Goal: Information Seeking & Learning: Learn about a topic

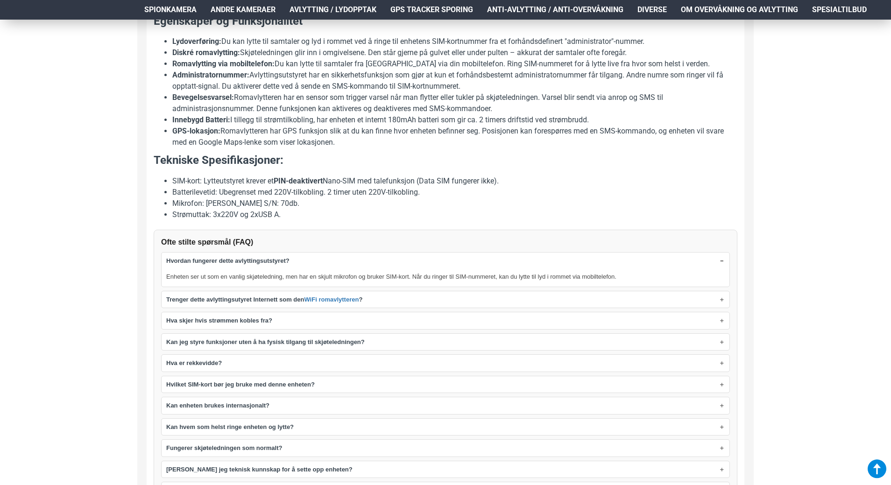
scroll to position [605, 0]
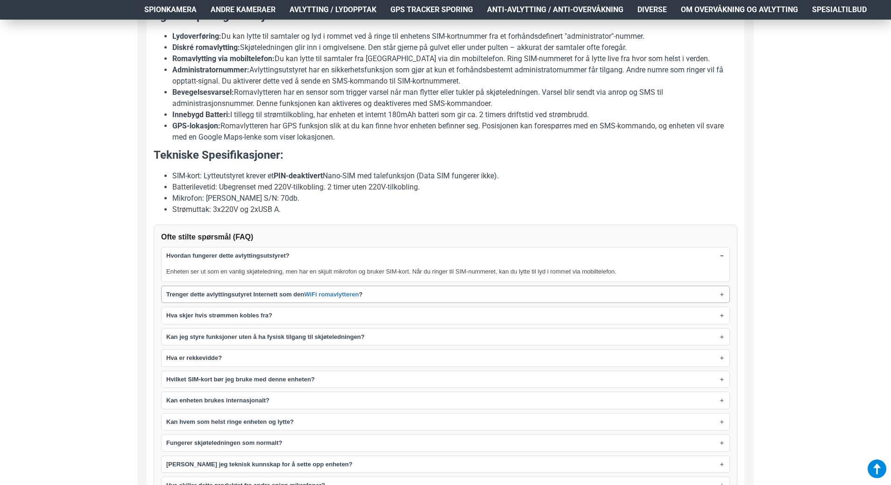
click at [701, 298] on summary "Trenger dette avlyttingsutyret Internett som den WiFi romavlytteren ?" at bounding box center [446, 294] width 568 height 17
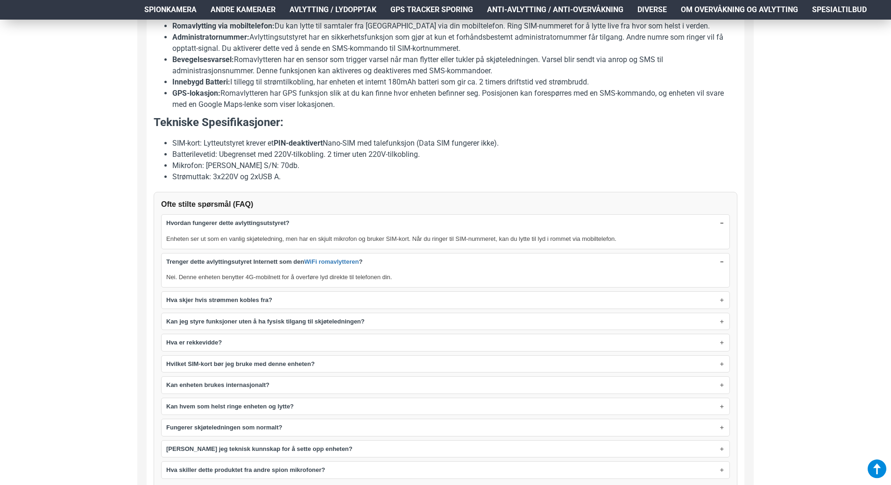
scroll to position [652, 0]
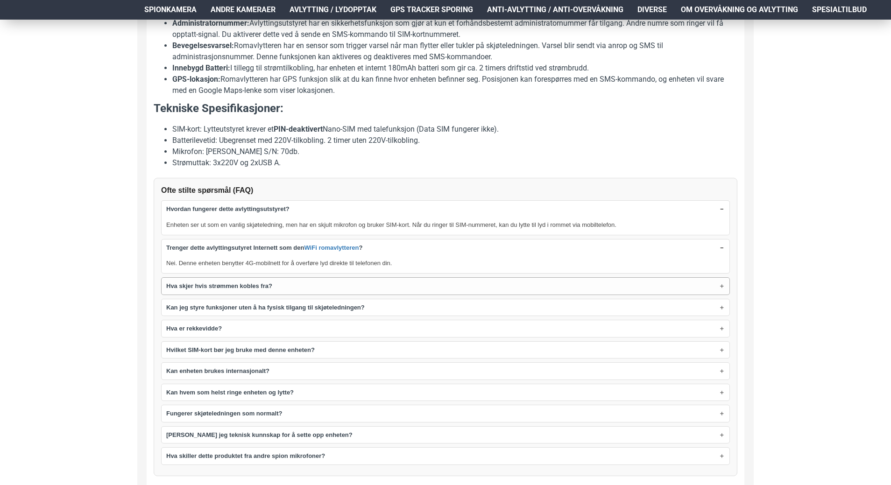
click at [689, 288] on summary "Hva skjer hvis strømmen kobles fra?" at bounding box center [446, 286] width 568 height 17
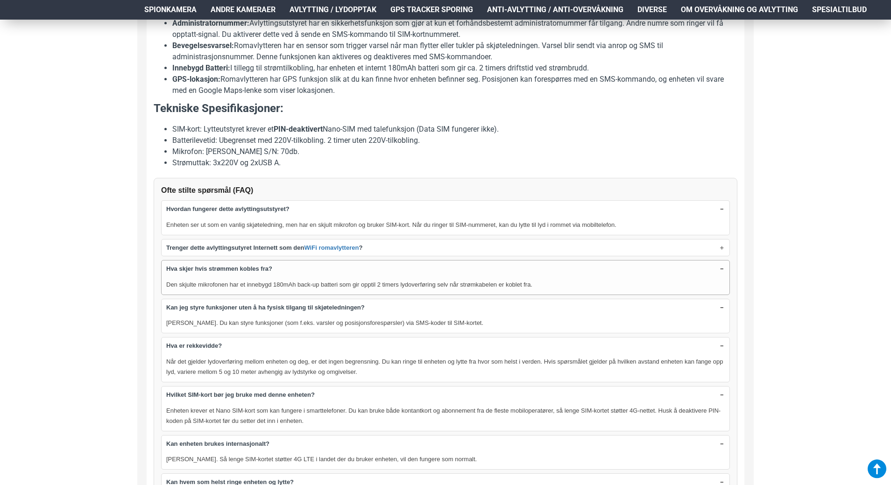
click at [720, 268] on summary "Hva skjer hvis strømmen kobles fra?" at bounding box center [446, 268] width 568 height 17
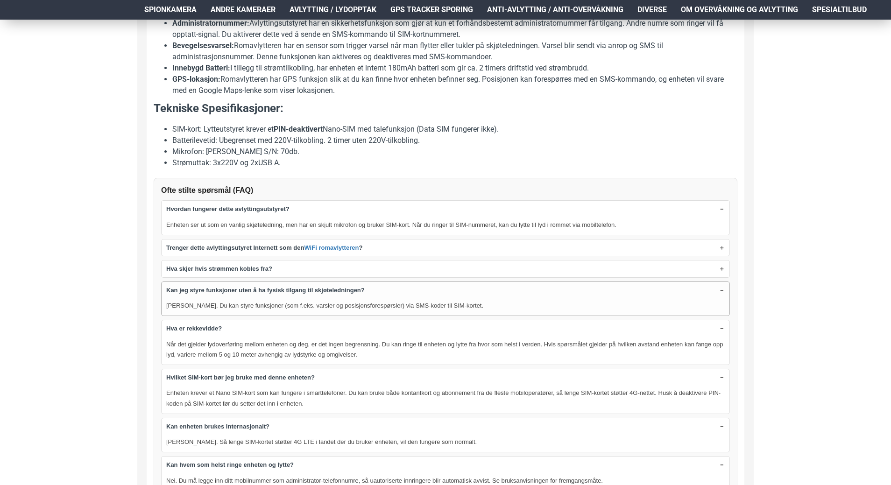
click at [722, 291] on summary "Kan jeg styre funksjoner uten å ha fysisk tilgang til skjøteledningen?" at bounding box center [446, 290] width 568 height 17
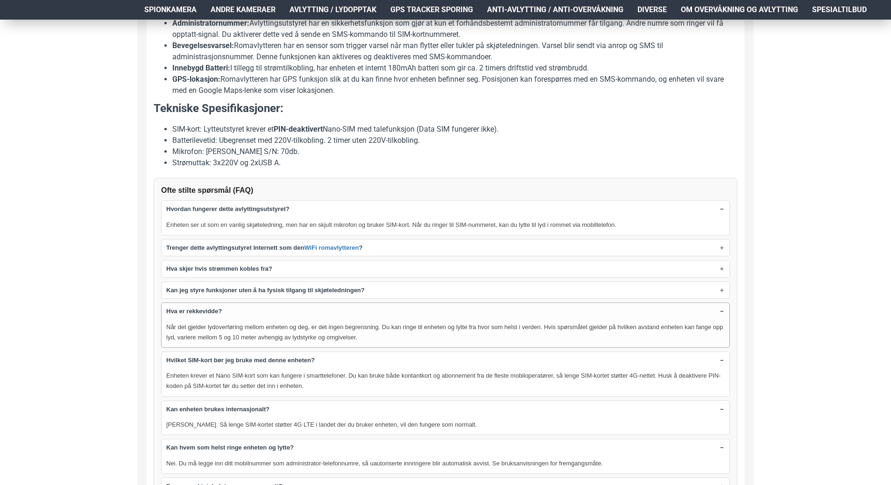
click at [722, 312] on summary "Hva er rekkevidde?" at bounding box center [446, 311] width 568 height 17
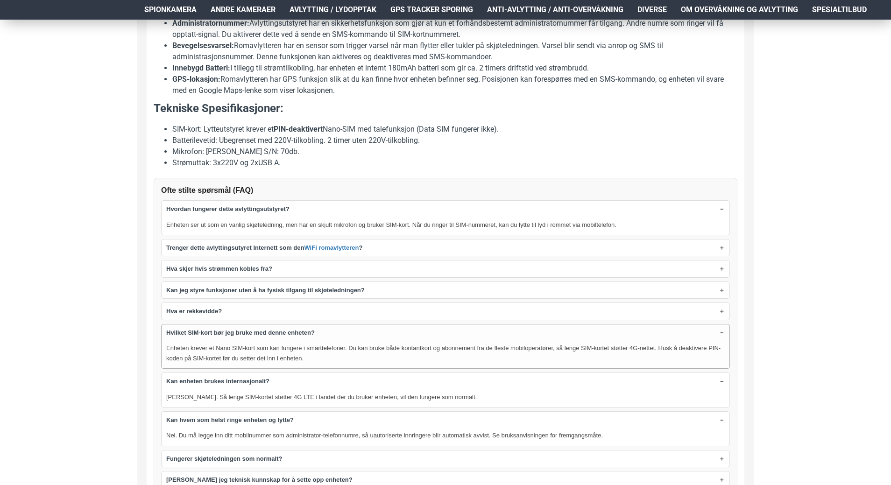
click at [719, 332] on summary "Hvilket SIM-kort bør jeg bruke med denne enheten?" at bounding box center [446, 332] width 568 height 17
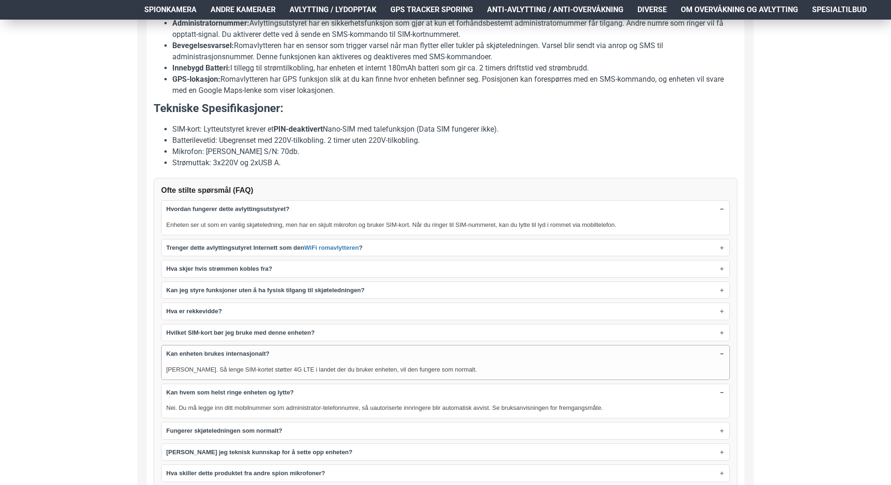
click at [720, 355] on summary "Kan enheten brukes internasjonalt?" at bounding box center [446, 353] width 568 height 17
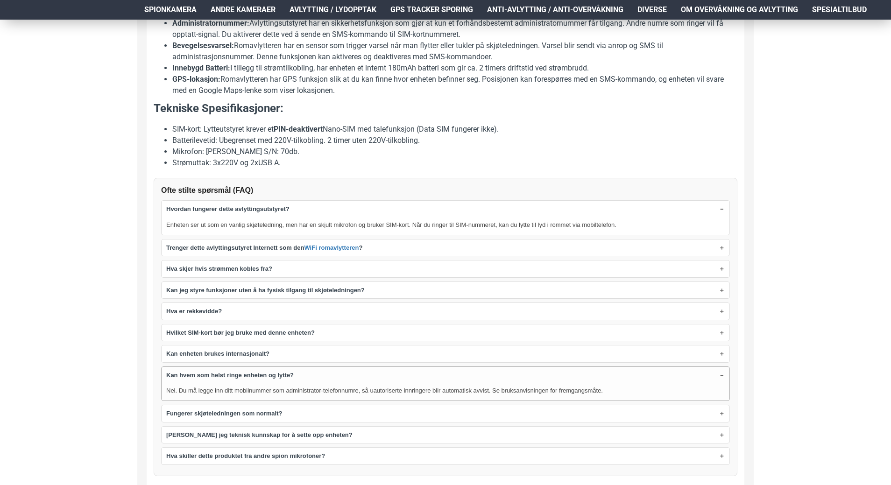
click at [720, 375] on summary "Kan hvem som helst ringe enheten og lytte?" at bounding box center [446, 375] width 568 height 17
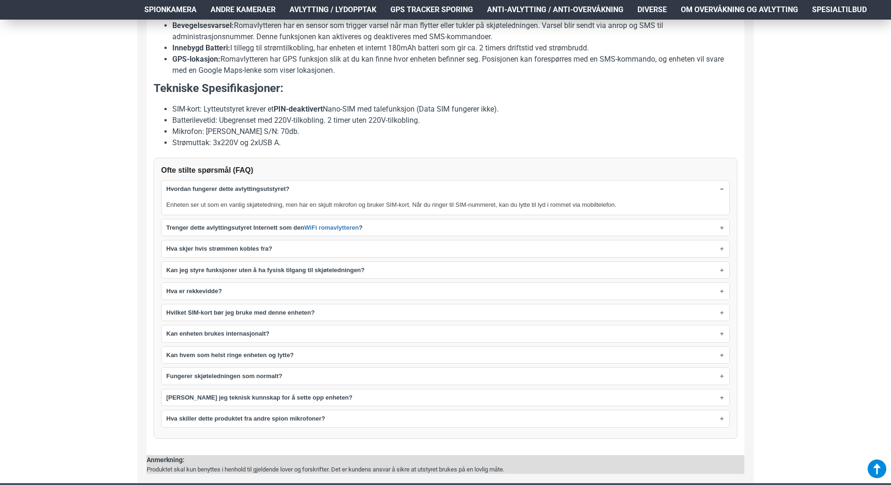
scroll to position [652, 0]
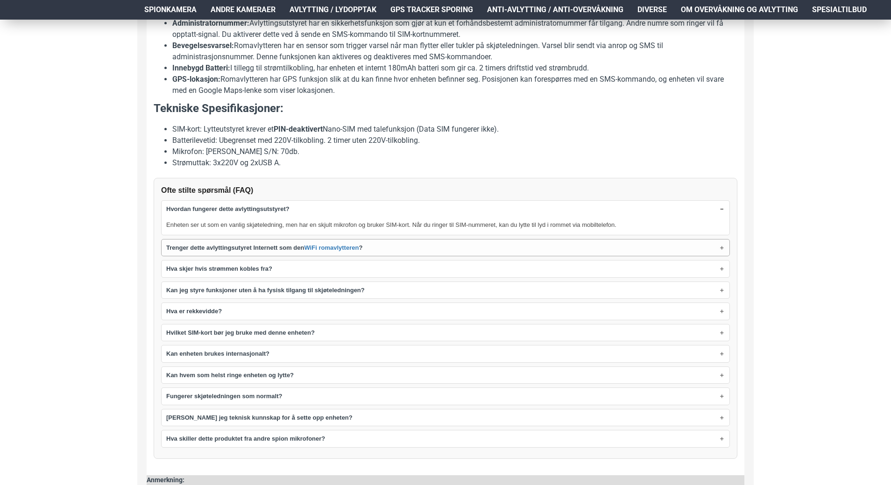
click at [714, 249] on summary "Trenger dette avlyttingsutyret Internett som den WiFi romavlytteren ?" at bounding box center [446, 247] width 568 height 17
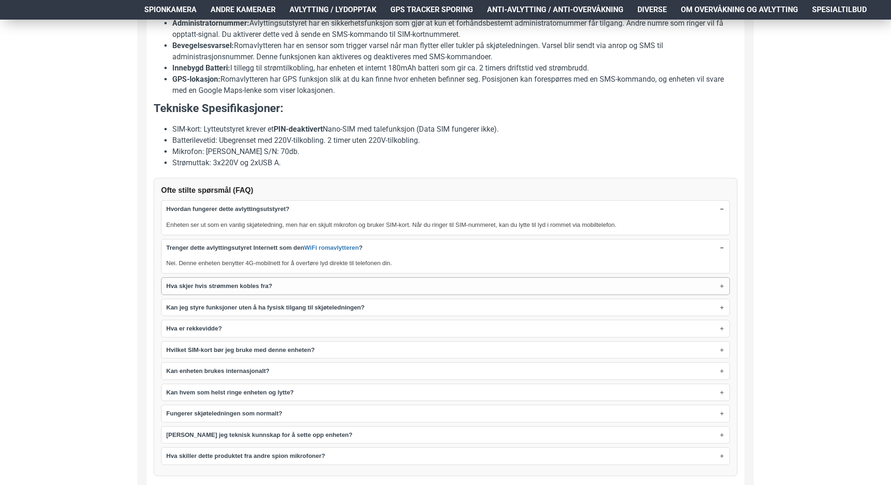
click at [724, 284] on summary "Hva skjer hvis strømmen kobles fra?" at bounding box center [446, 286] width 568 height 17
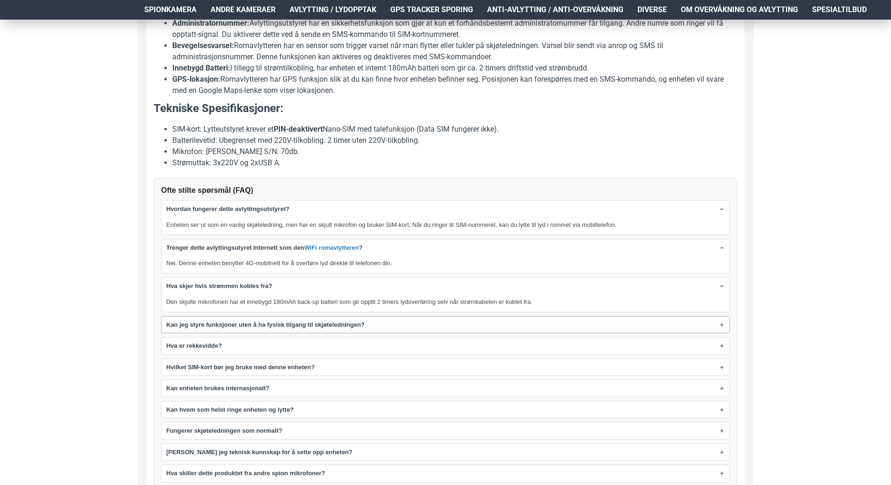
click at [722, 327] on summary "Kan jeg styre funksjoner uten å ha fysisk tilgang til skjøteledningen?" at bounding box center [446, 324] width 568 height 17
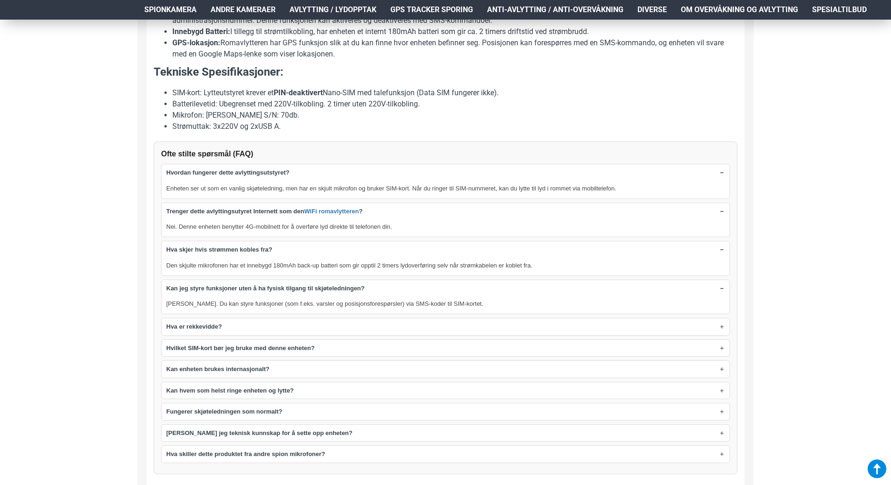
scroll to position [745, 0]
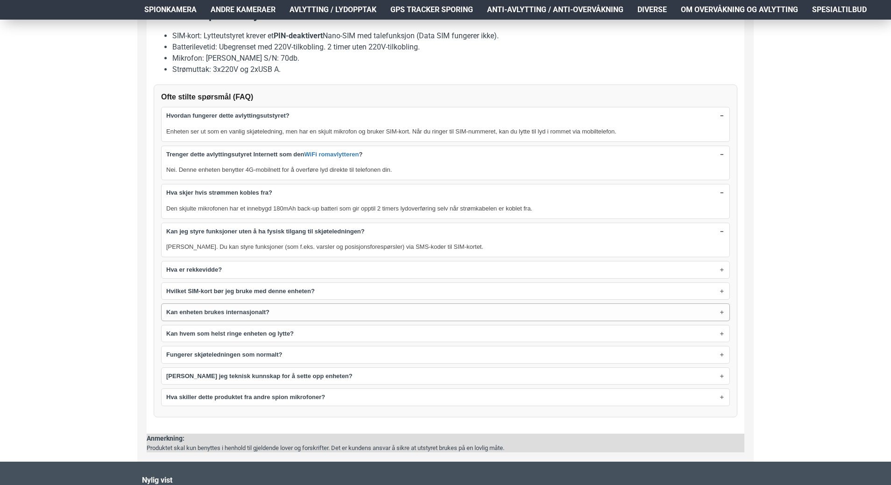
click at [713, 312] on summary "Kan enheten brukes internasjonalt?" at bounding box center [446, 312] width 568 height 17
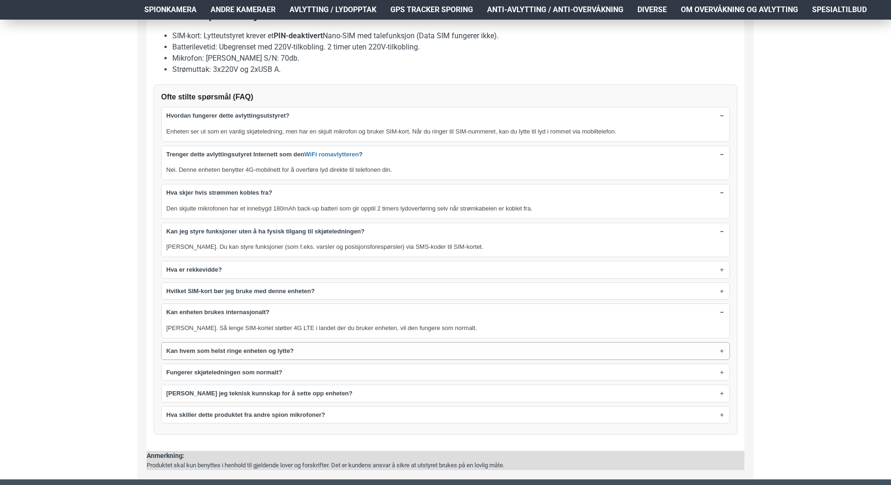
click at [655, 347] on summary "Kan hvem som helst ringe enheten og lytte?" at bounding box center [446, 351] width 568 height 17
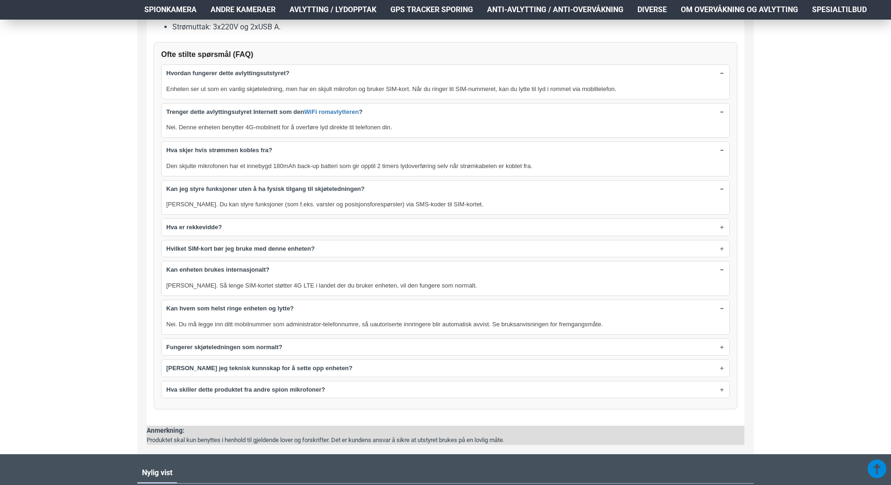
scroll to position [839, 0]
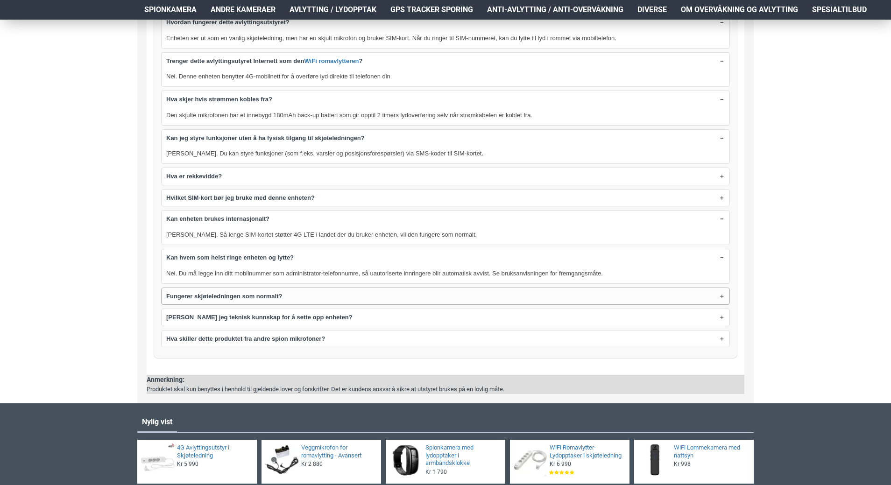
click at [714, 296] on summary "Fungerer skjøteledningen som normalt?" at bounding box center [446, 296] width 568 height 17
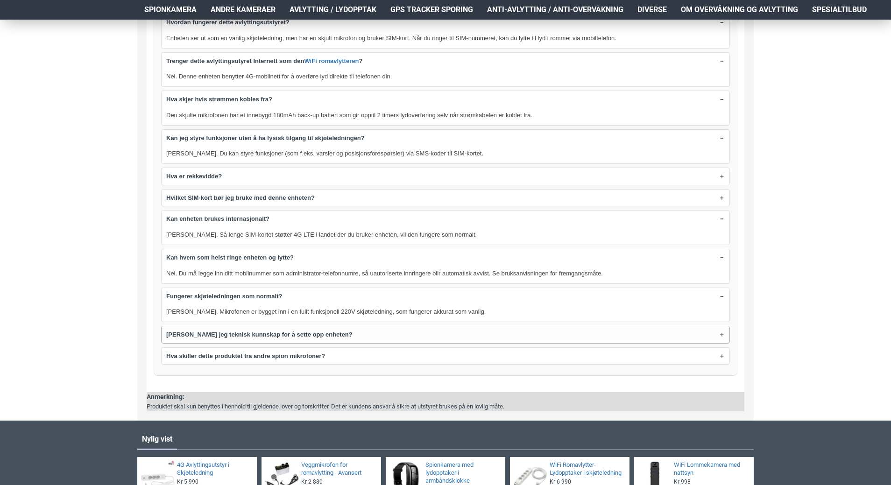
click at [718, 337] on summary "[PERSON_NAME] jeg teknisk kunnskap for å sette opp enheten?" at bounding box center [446, 334] width 568 height 17
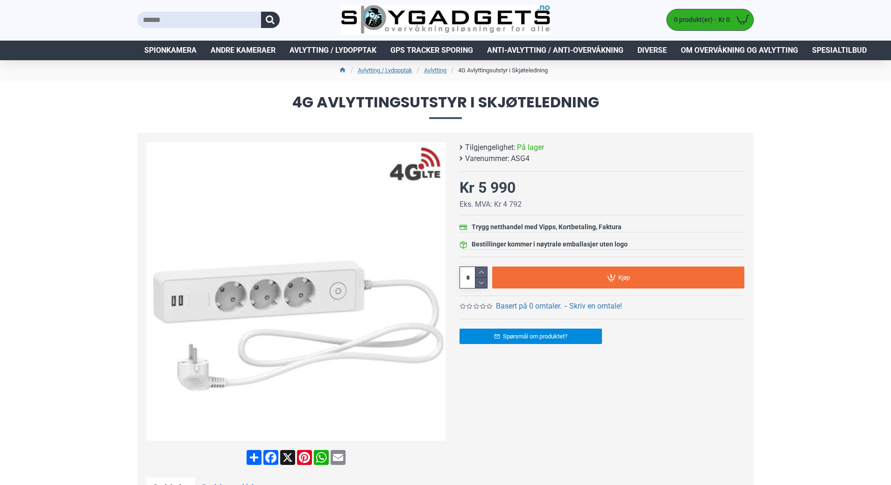
scroll to position [0, 0]
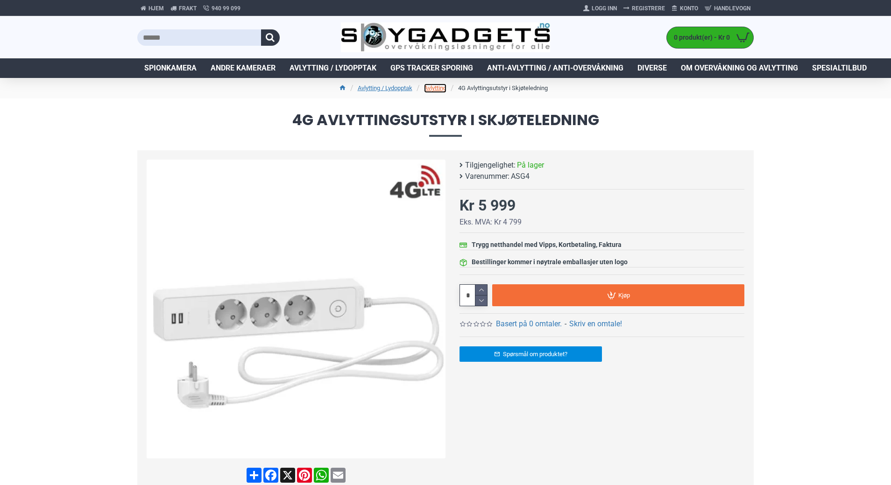
click at [427, 87] on link "Avlytting" at bounding box center [435, 88] width 22 height 9
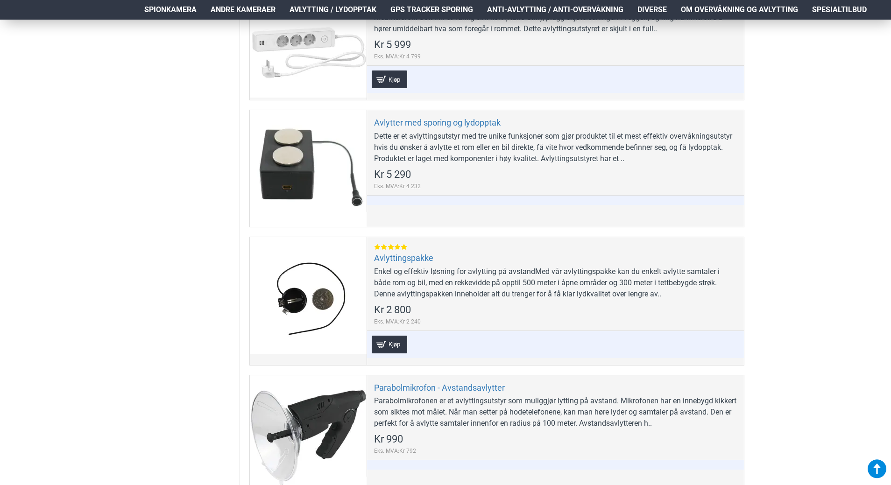
scroll to position [187, 0]
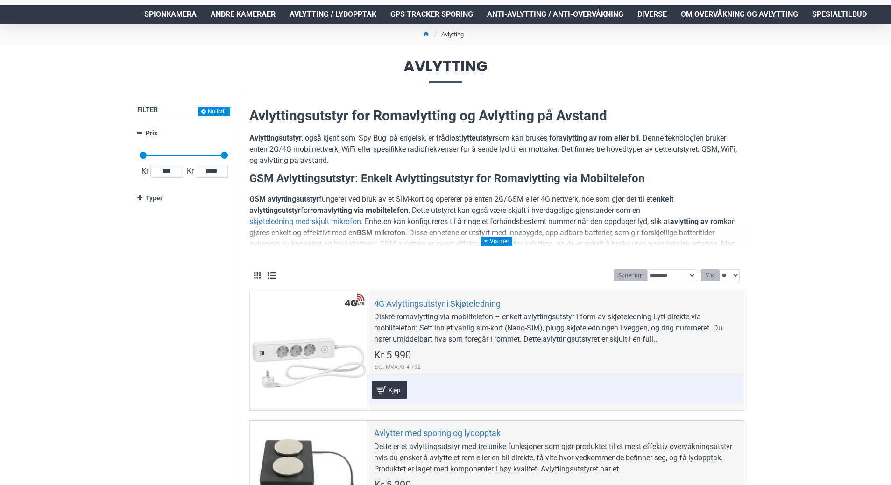
scroll to position [93, 0]
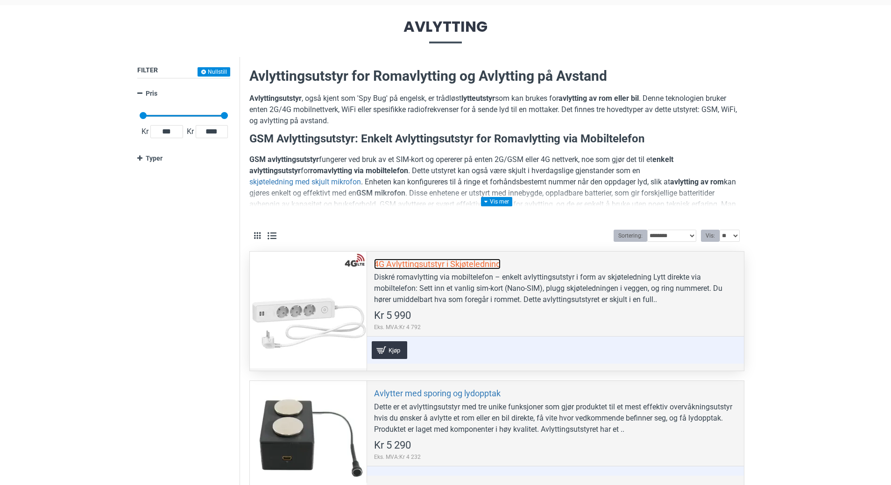
click at [410, 260] on link "4G Avlyttingsutstyr i Skjøteledning" at bounding box center [437, 264] width 127 height 11
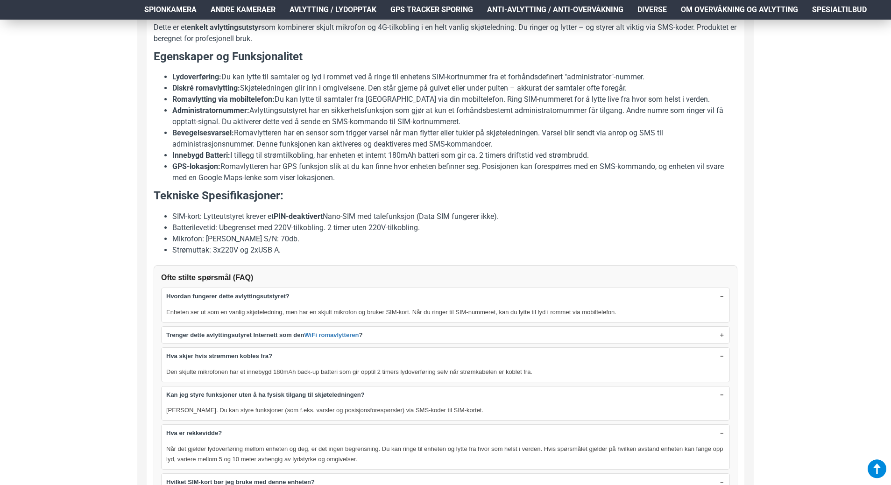
scroll to position [560, 0]
